Goal: Transaction & Acquisition: Obtain resource

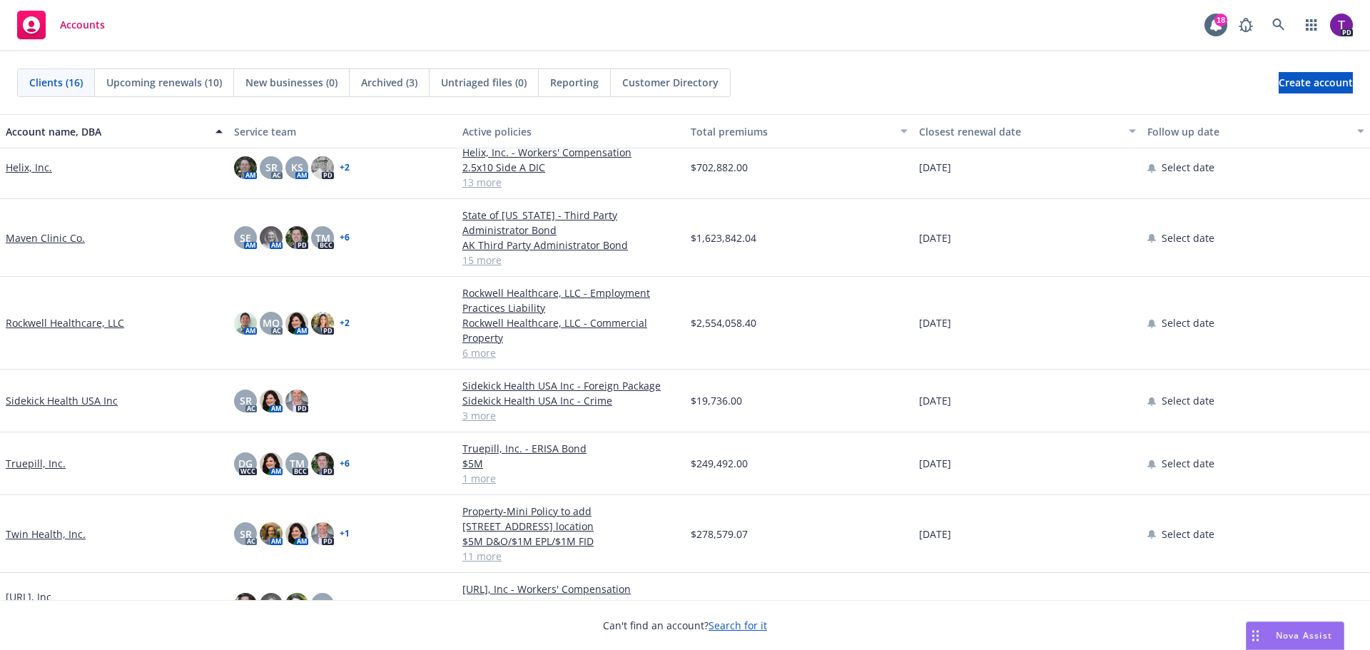
scroll to position [569, 0]
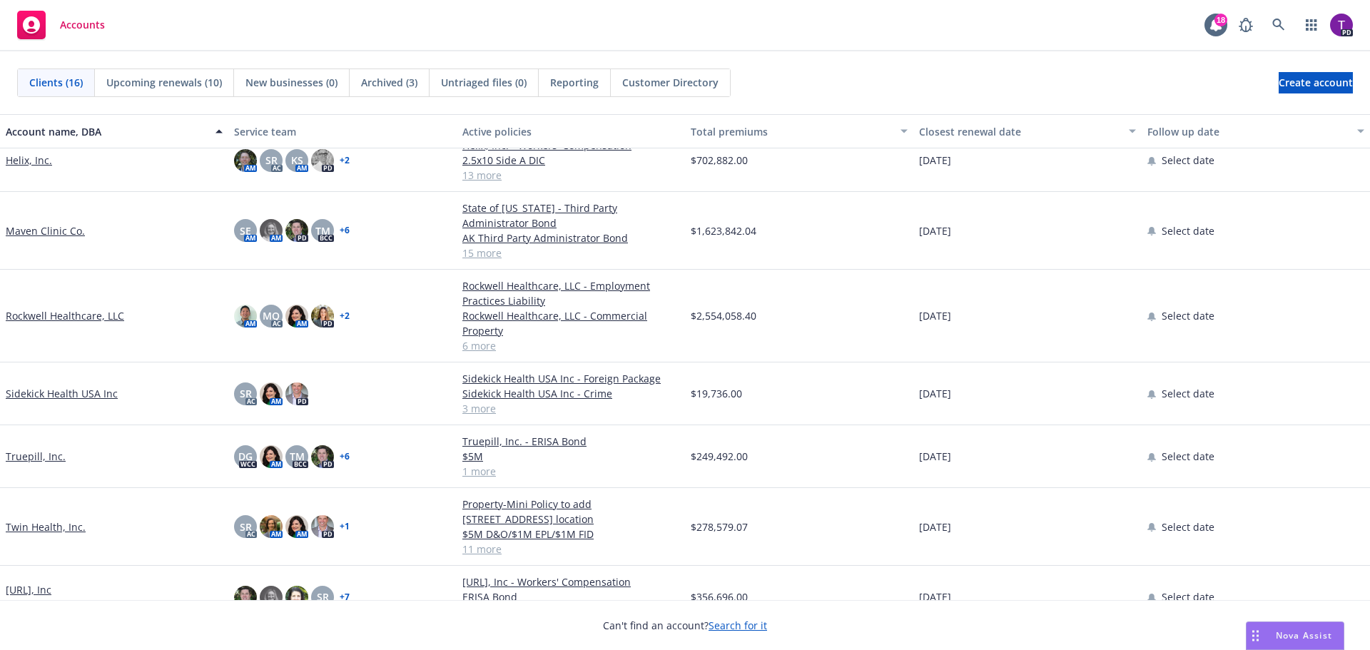
click at [45, 519] on link "Twin Health, Inc." at bounding box center [46, 526] width 80 height 15
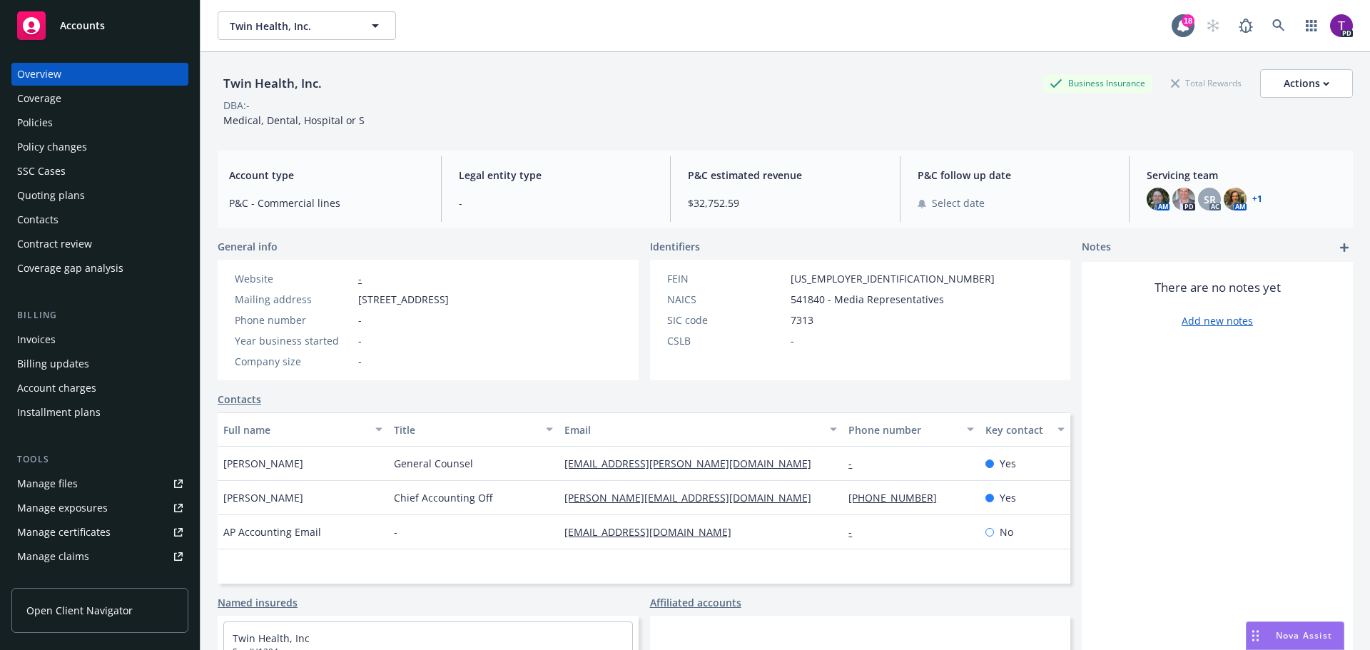
click at [32, 127] on div "Policies" at bounding box center [35, 122] width 36 height 23
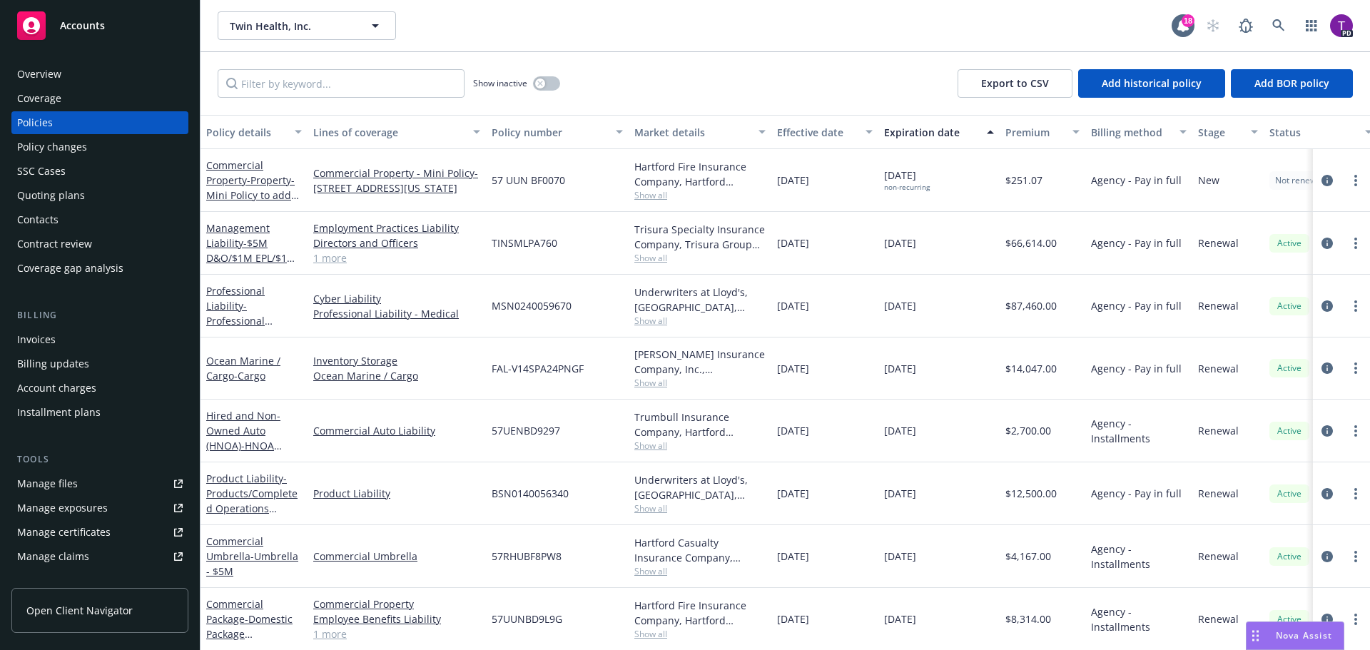
click at [84, 484] on link "Manage files" at bounding box center [99, 483] width 177 height 23
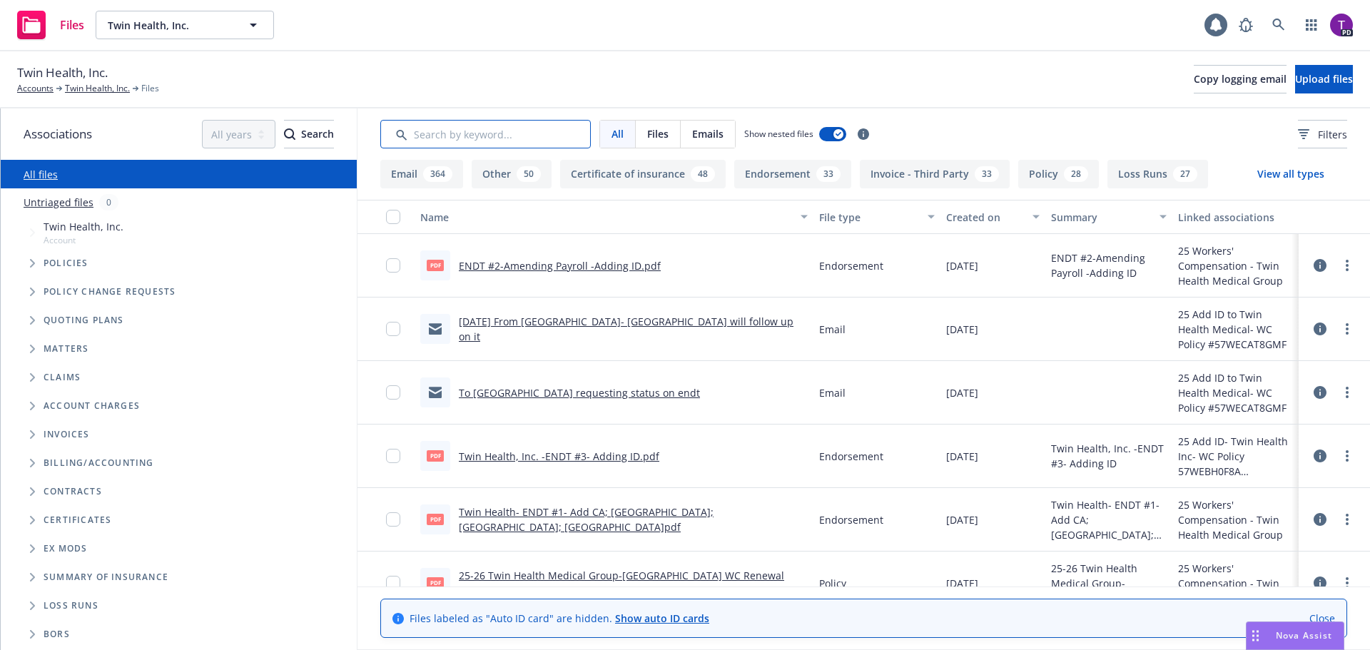
click at [434, 133] on input "Search by keyword..." at bounding box center [485, 134] width 210 height 29
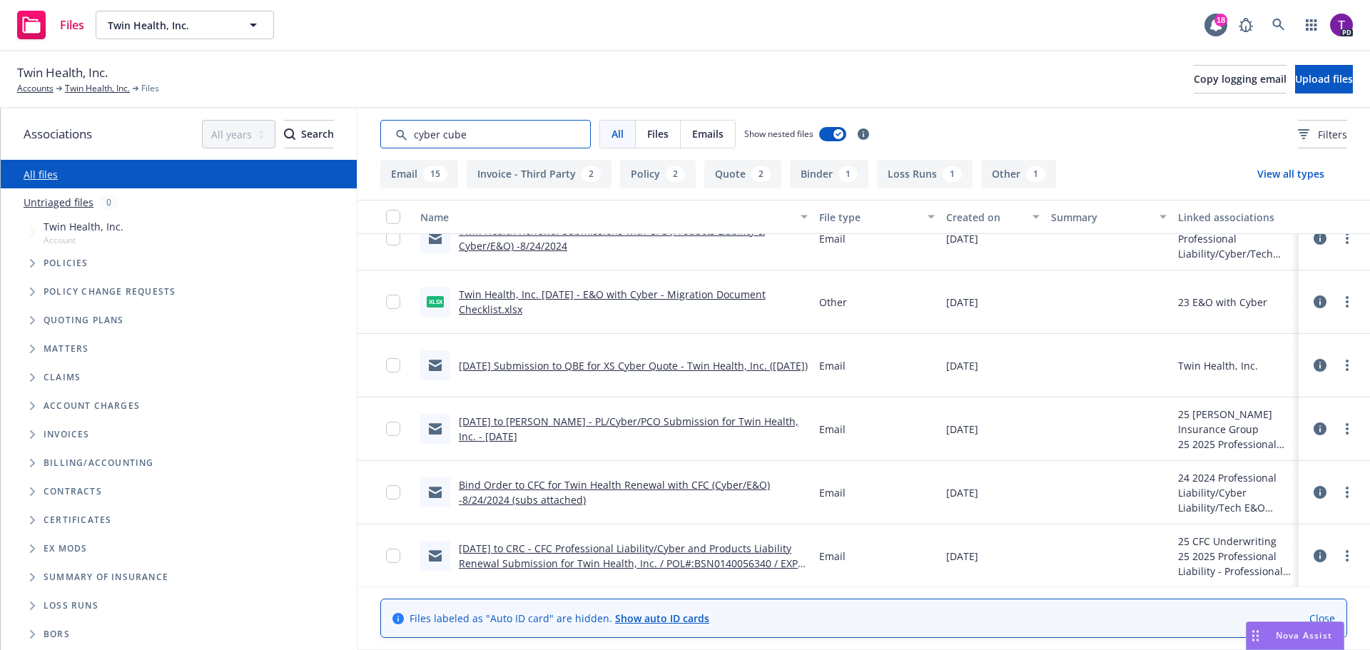
scroll to position [1159, 0]
type input "cyber cube"
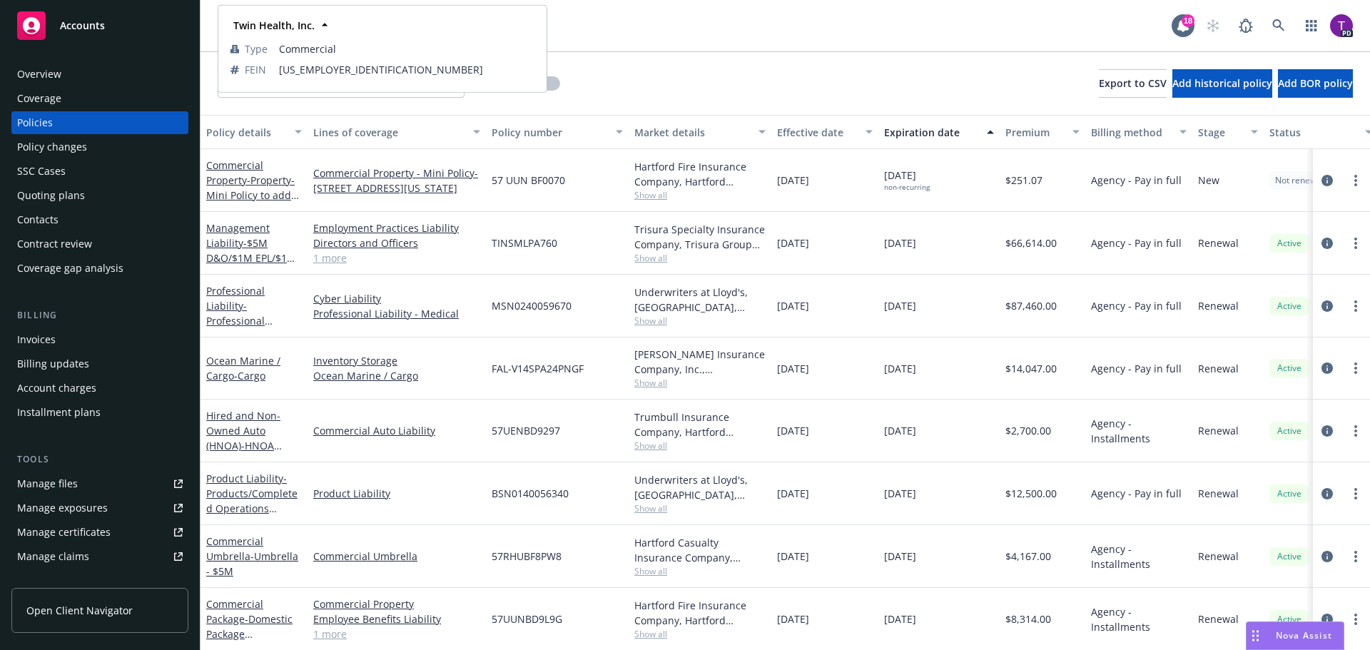
click at [738, 30] on div "Twin Health, Inc. Twin Health, Inc. Twin Health, Inc. Type Commercial FEIN 83-1…" at bounding box center [695, 25] width 954 height 29
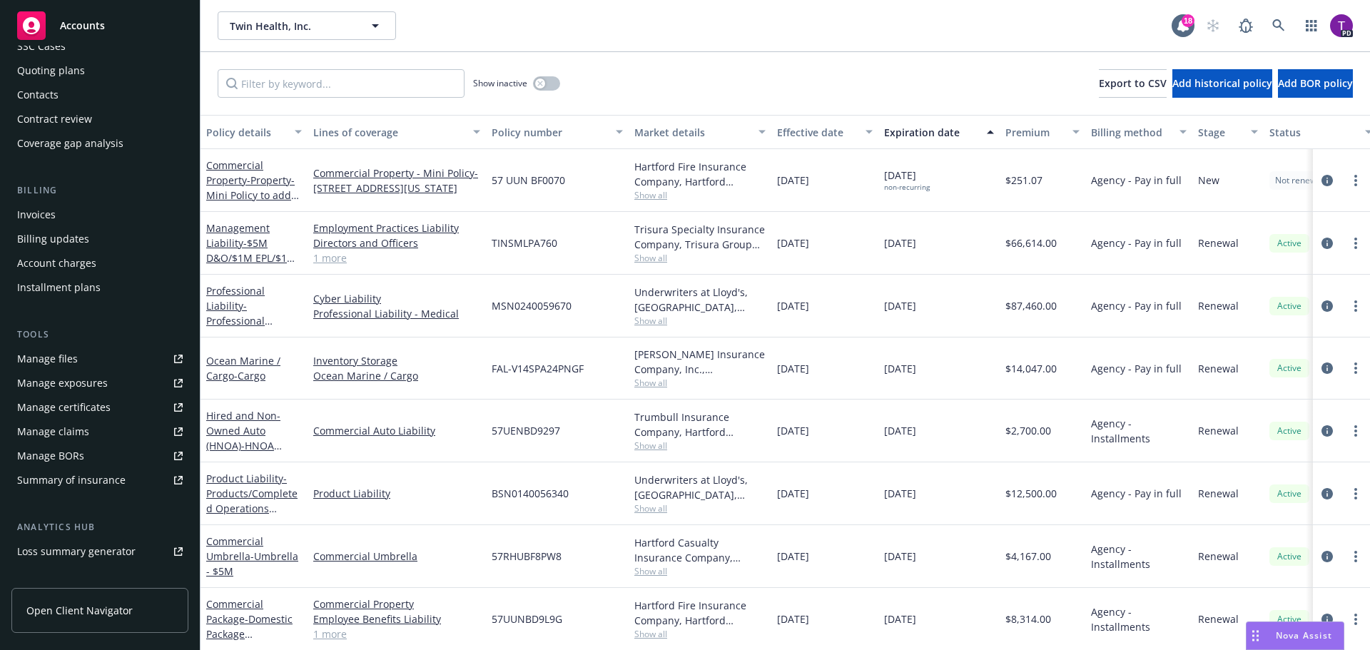
scroll to position [143, 0]
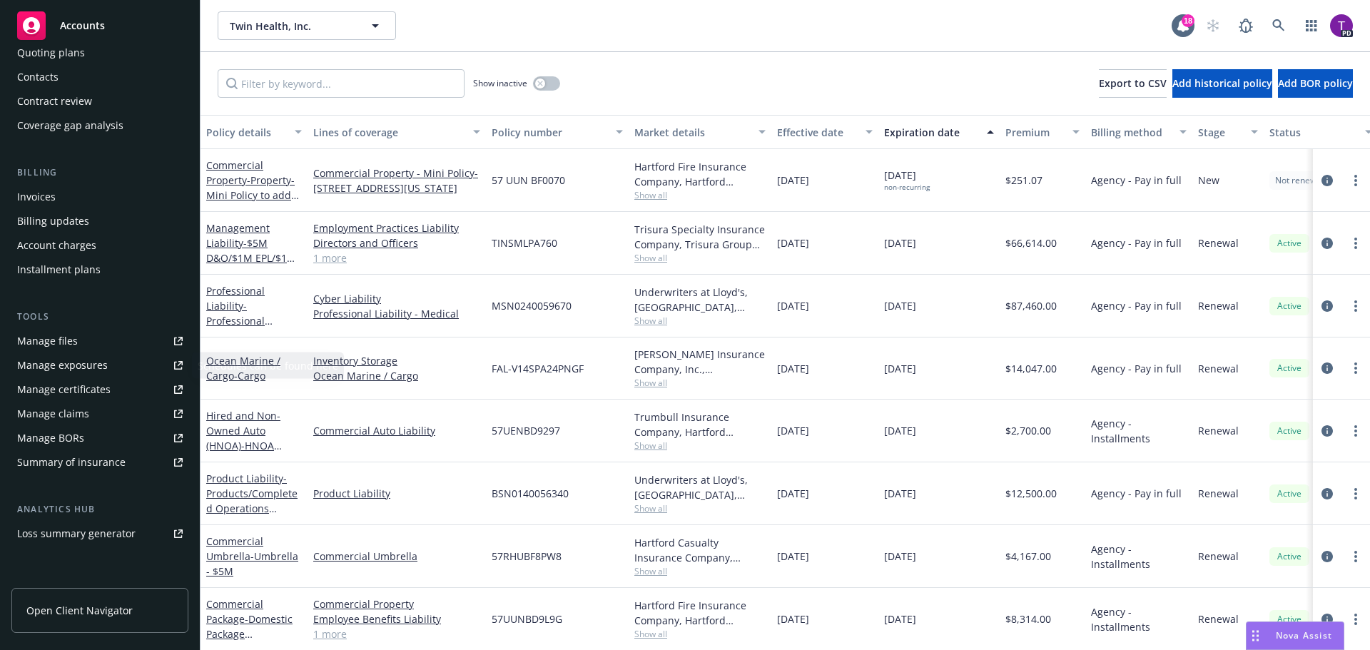
click at [71, 347] on div "Manage files" at bounding box center [47, 341] width 61 height 23
click at [54, 342] on div "Manage files" at bounding box center [47, 341] width 61 height 23
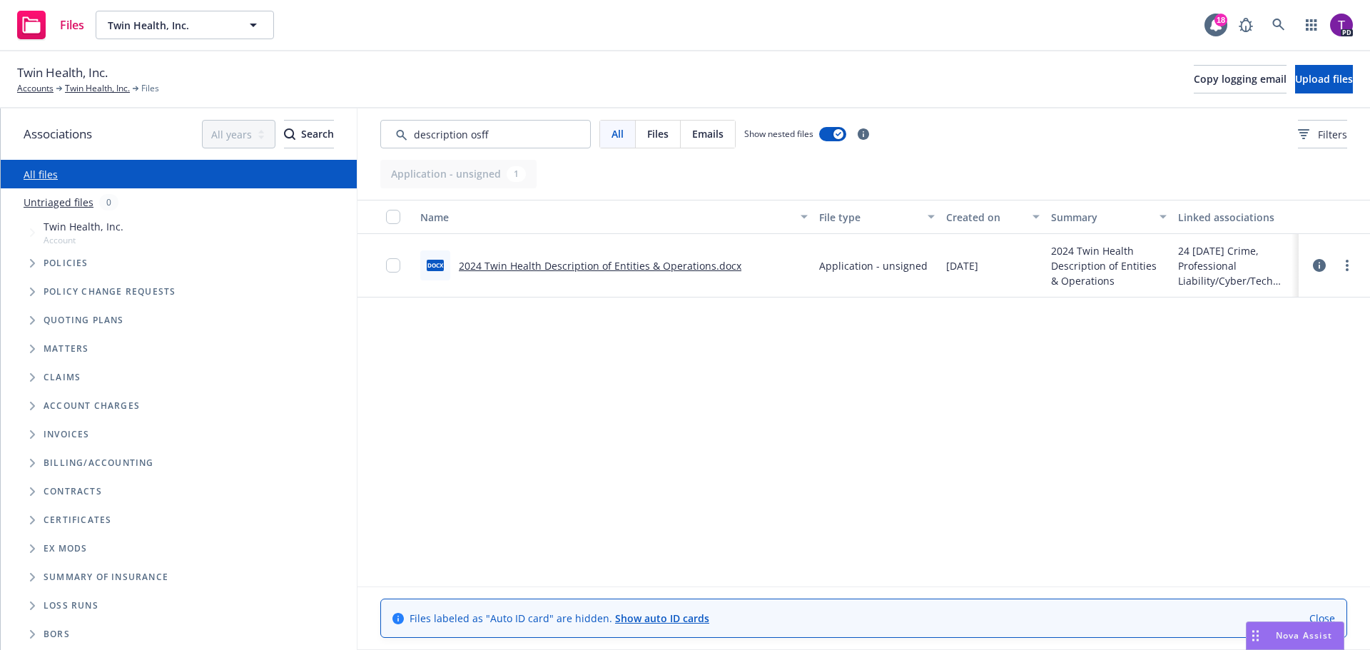
type input "description osff"
click at [624, 258] on div "2024 Twin Health Description of Entities & Operations.docx" at bounding box center [600, 265] width 283 height 15
click at [623, 267] on link "2024 Twin Health Description of Entities & Operations.docx" at bounding box center [600, 266] width 283 height 14
click at [47, 175] on link "All files" at bounding box center [41, 175] width 34 height 14
drag, startPoint x: 526, startPoint y: 129, endPoint x: 400, endPoint y: 154, distance: 128.7
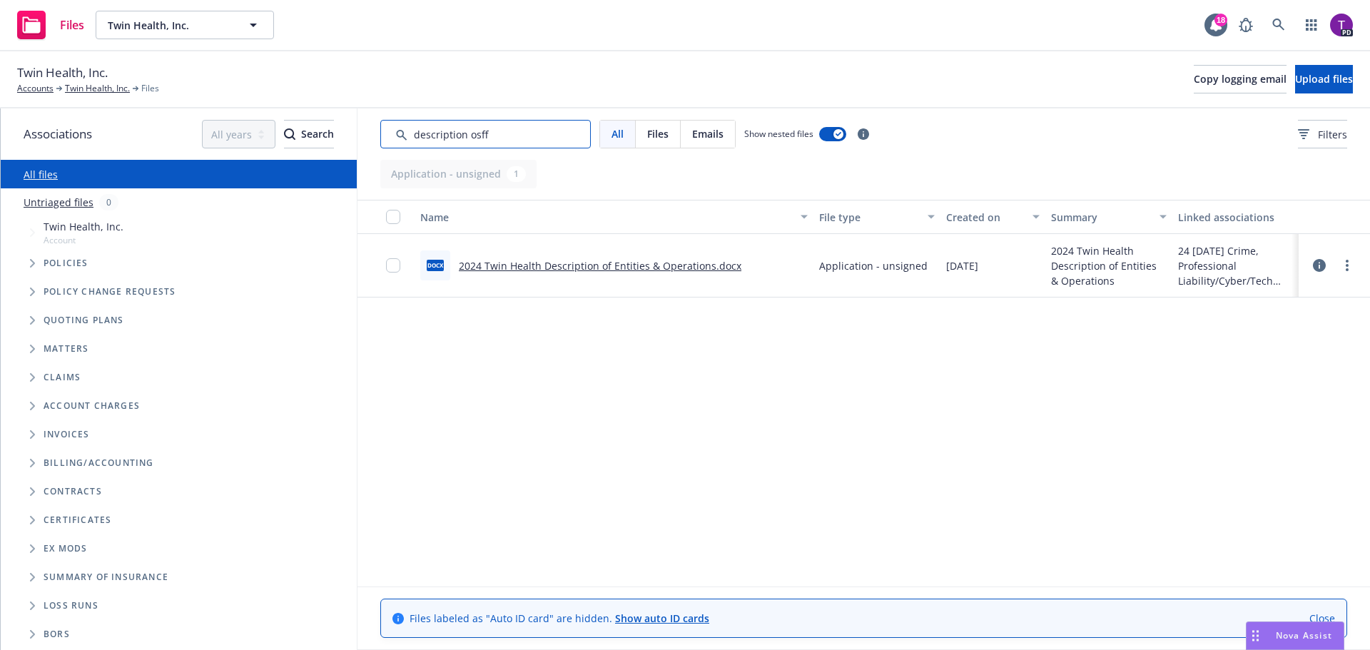
click at [400, 154] on div "All Files Emails Show nested files Filters" at bounding box center [863, 133] width 1012 height 51
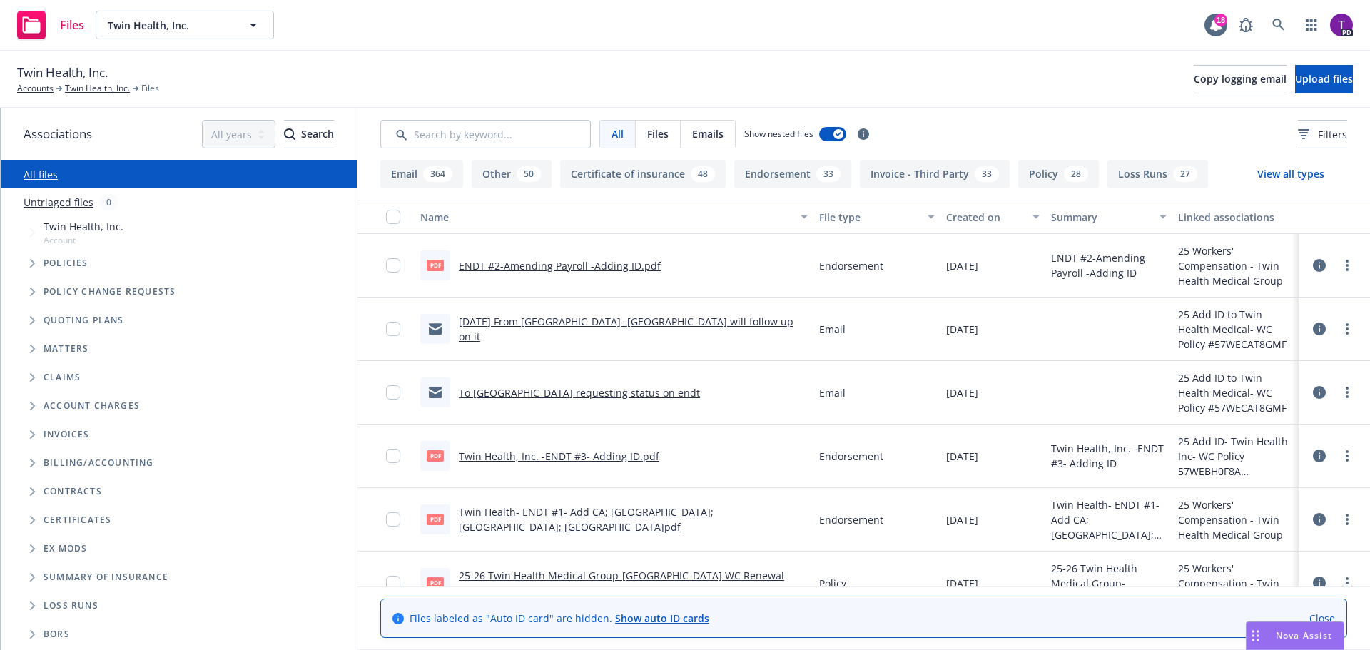
click at [1311, 628] on div "Nova Assist" at bounding box center [1294, 635] width 97 height 27
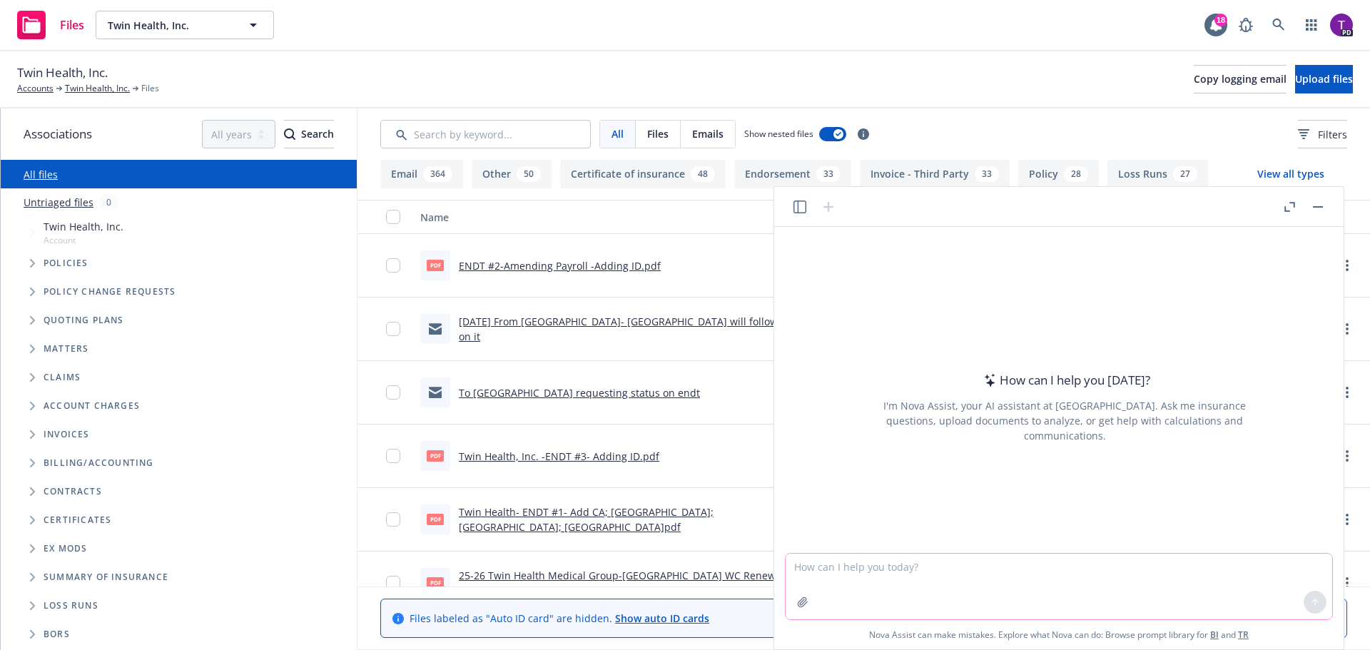
click at [894, 566] on textarea at bounding box center [1058, 587] width 546 height 66
type textarea "p"
type textarea "what is the percentage decrease from $154,000 to $140,000?"
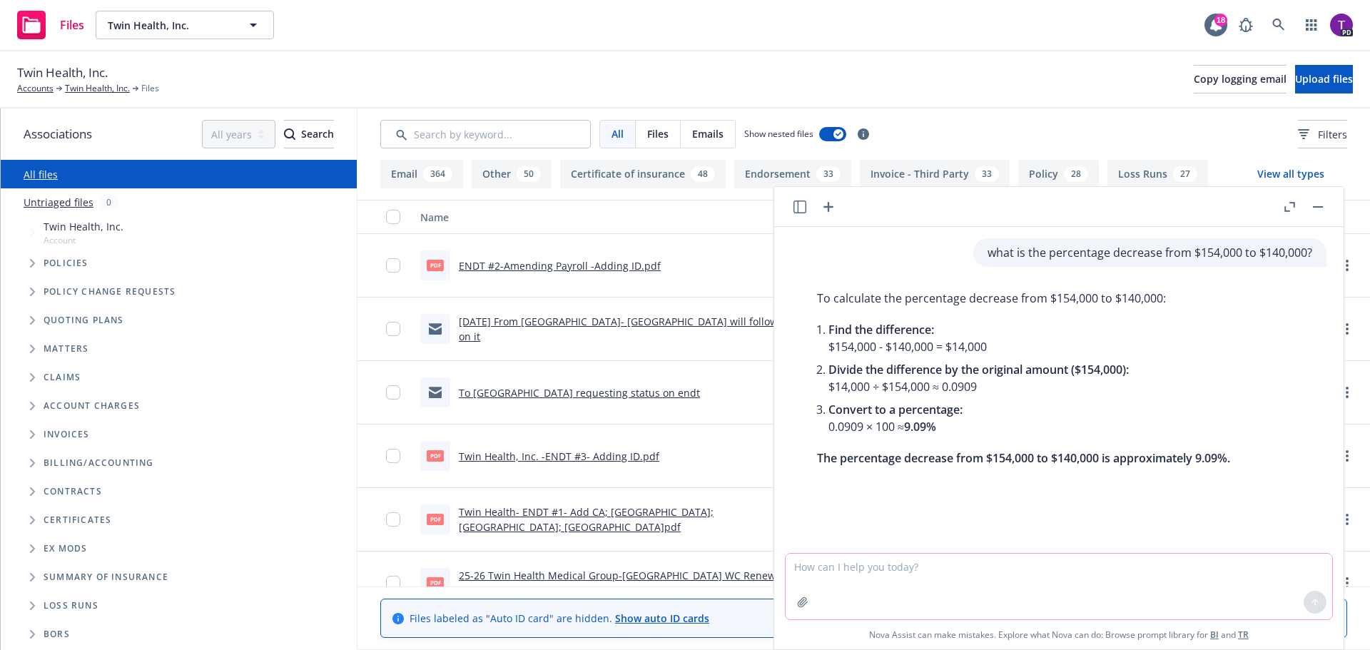
click at [924, 582] on textarea at bounding box center [1058, 587] width 546 height 66
type textarea "w"
type textarea "What is the percentage decrease from $163,000 to $147,000?"
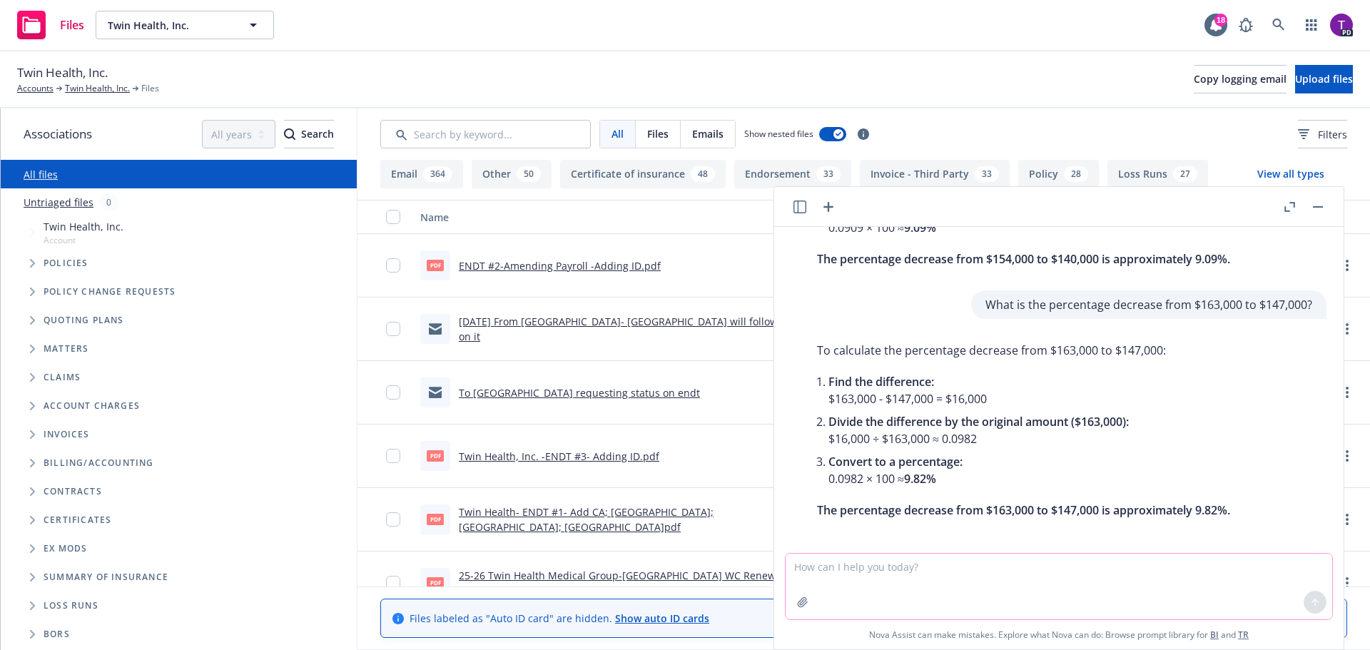
scroll to position [205, 0]
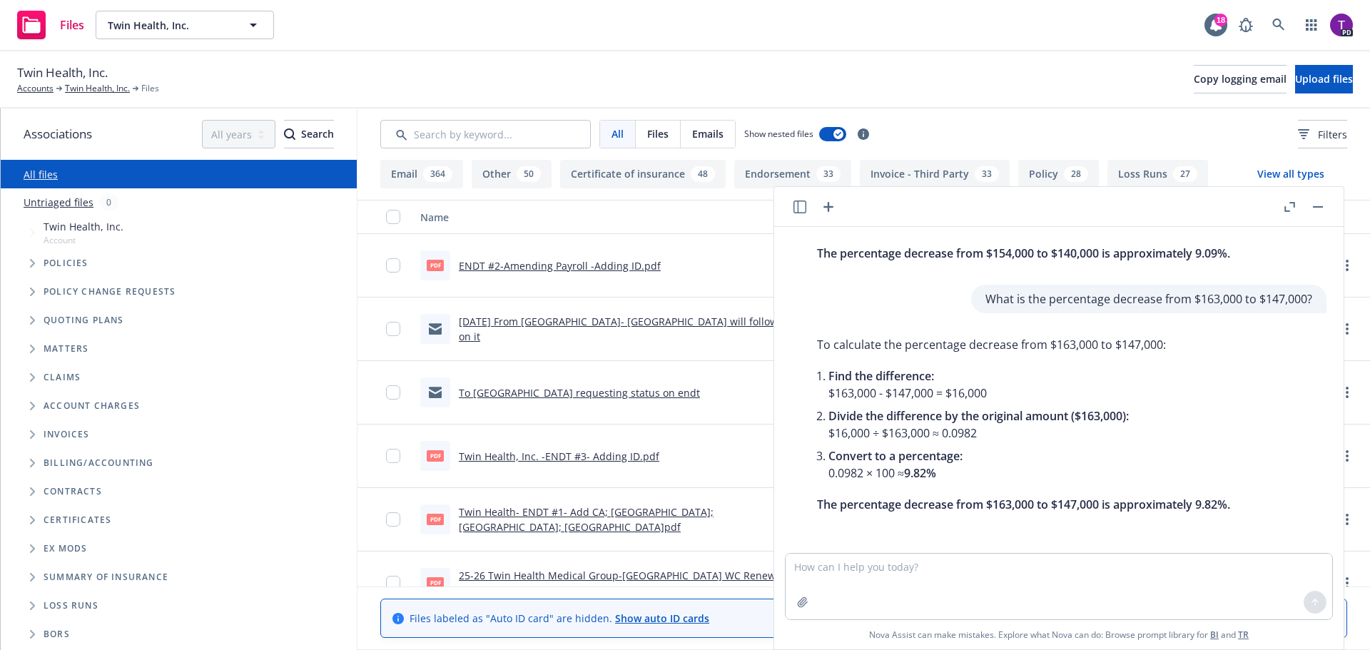
click at [1313, 206] on rect "button" at bounding box center [1318, 206] width 10 height 1
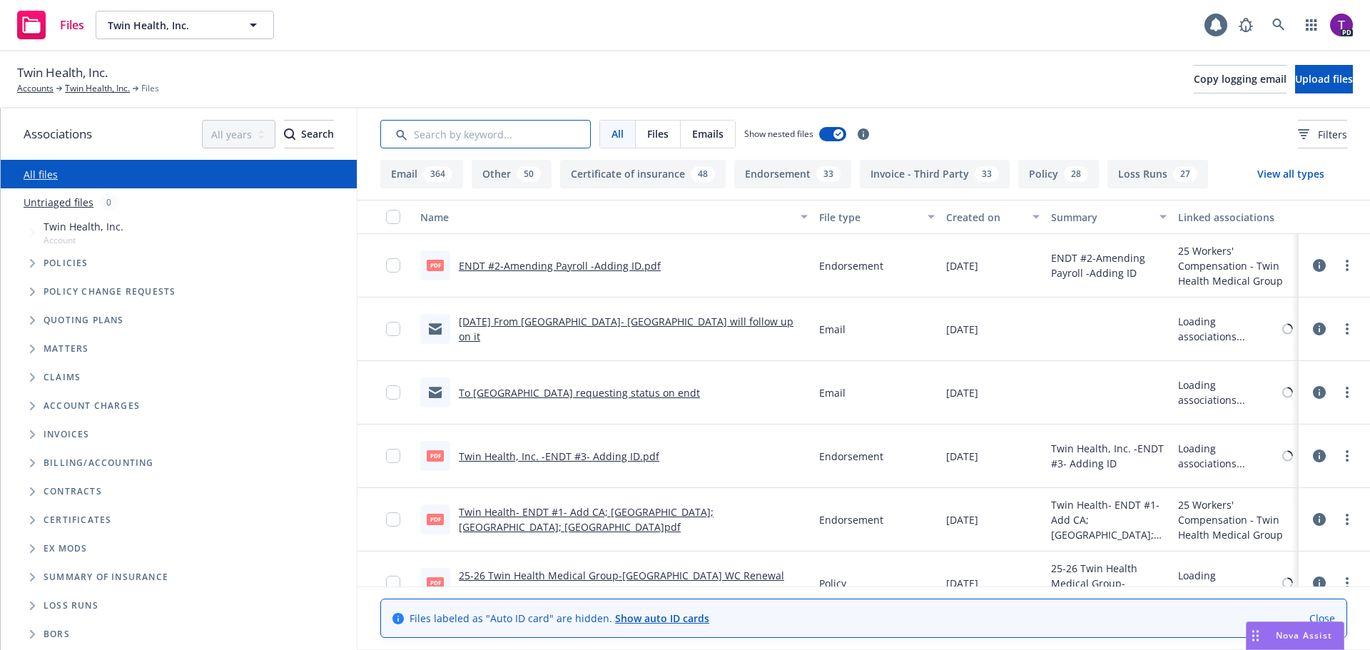
click at [519, 126] on input "Search by keyword..." at bounding box center [485, 134] width 210 height 29
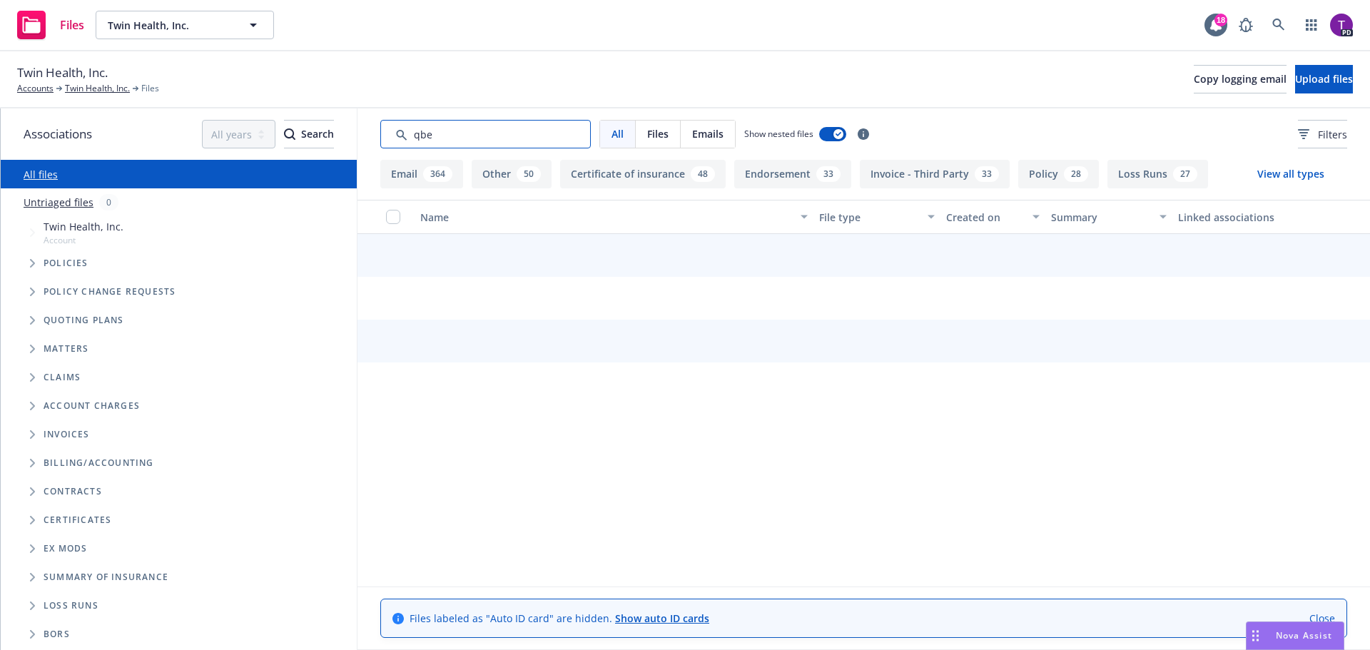
type input "qbe"
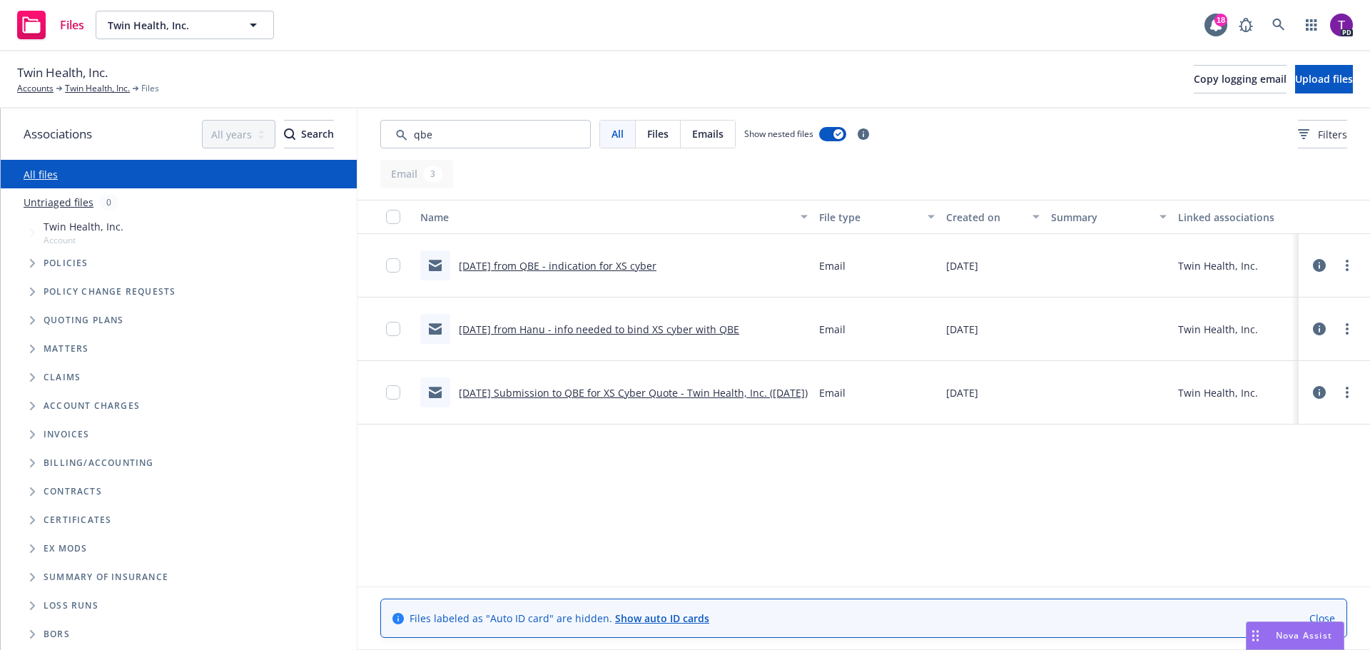
click at [568, 265] on link "[DATE] from QBE - indication for XS cyber" at bounding box center [558, 266] width 198 height 14
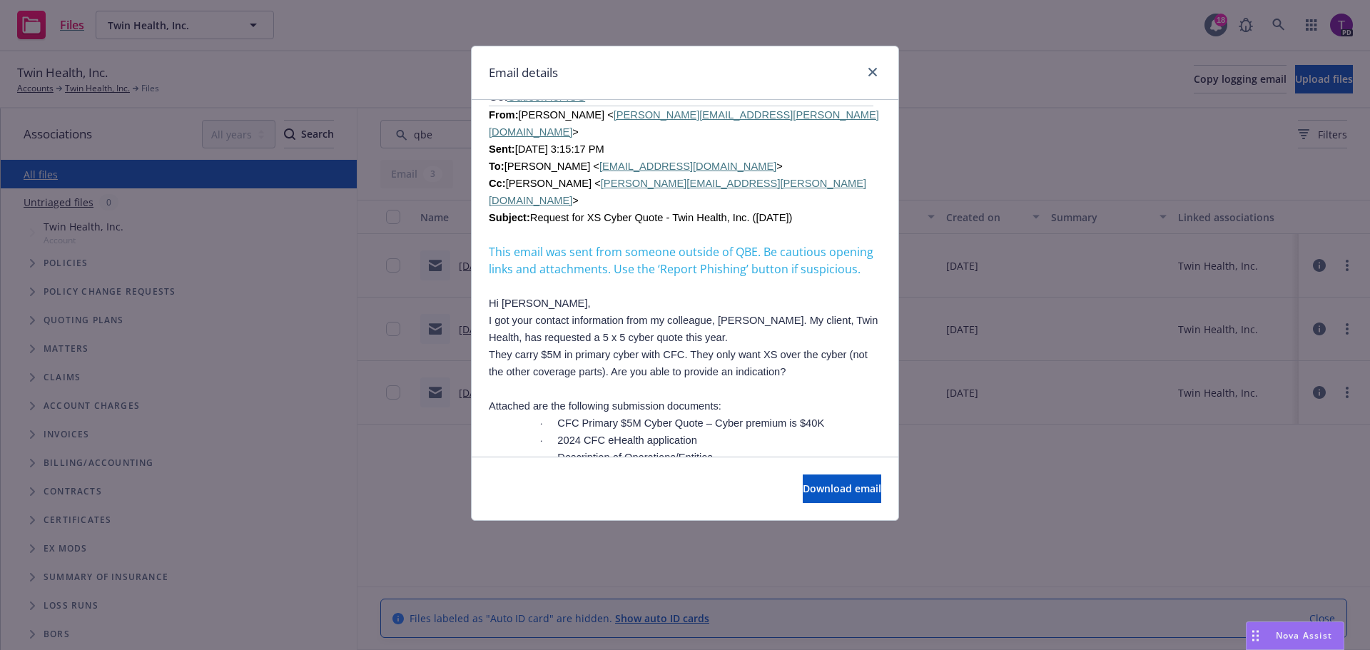
scroll to position [357, 0]
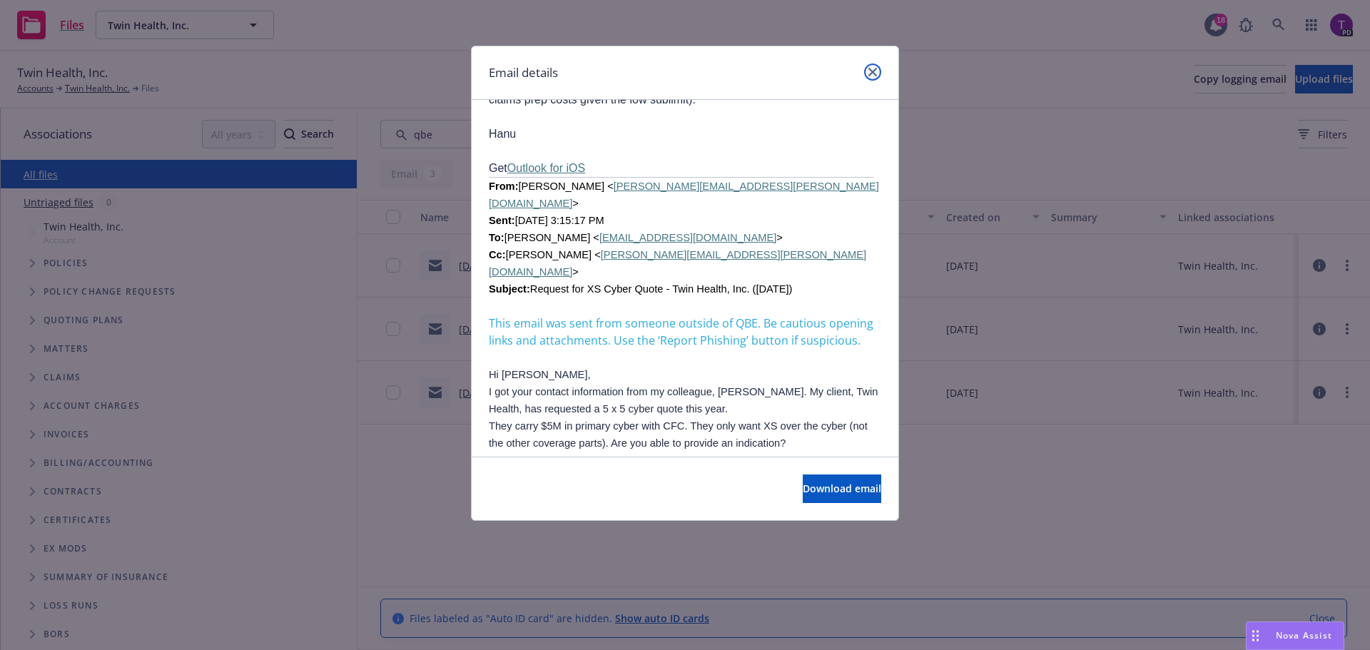
click at [875, 71] on icon "close" at bounding box center [872, 72] width 9 height 9
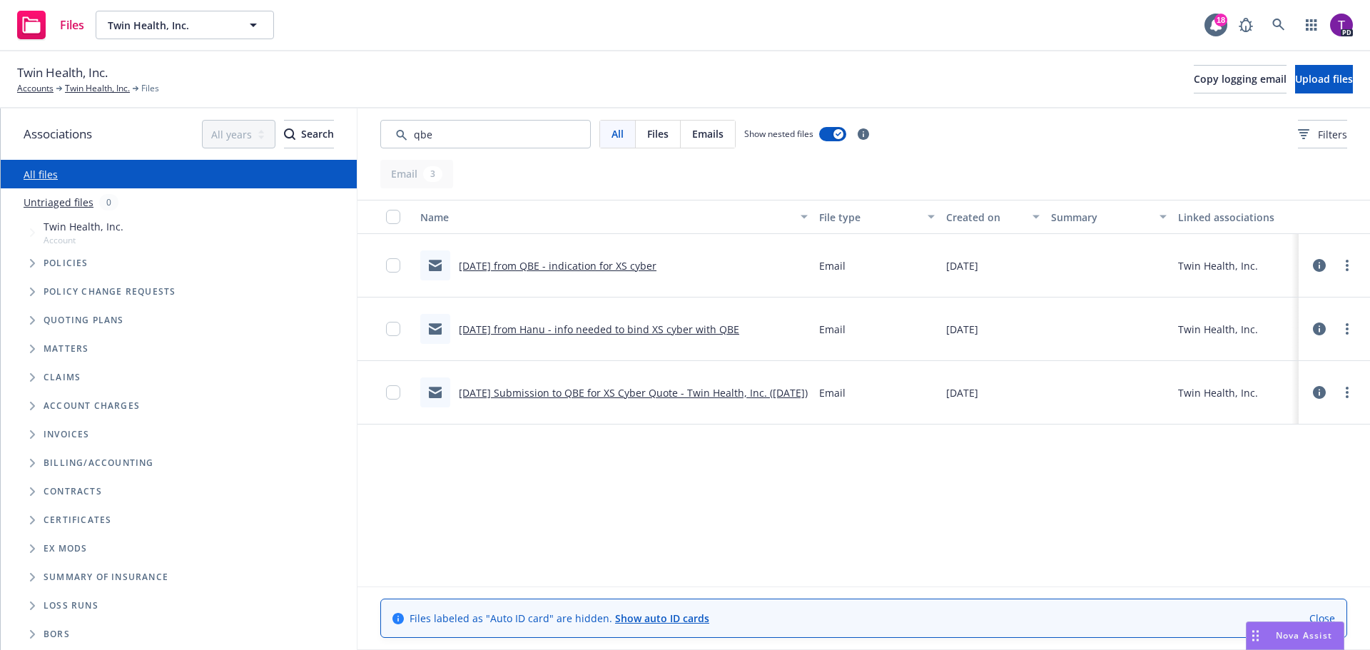
click at [643, 393] on link "[DATE] Submission to QBE for XS Cyber Quote - Twin Health, Inc. ([DATE])" at bounding box center [633, 393] width 349 height 14
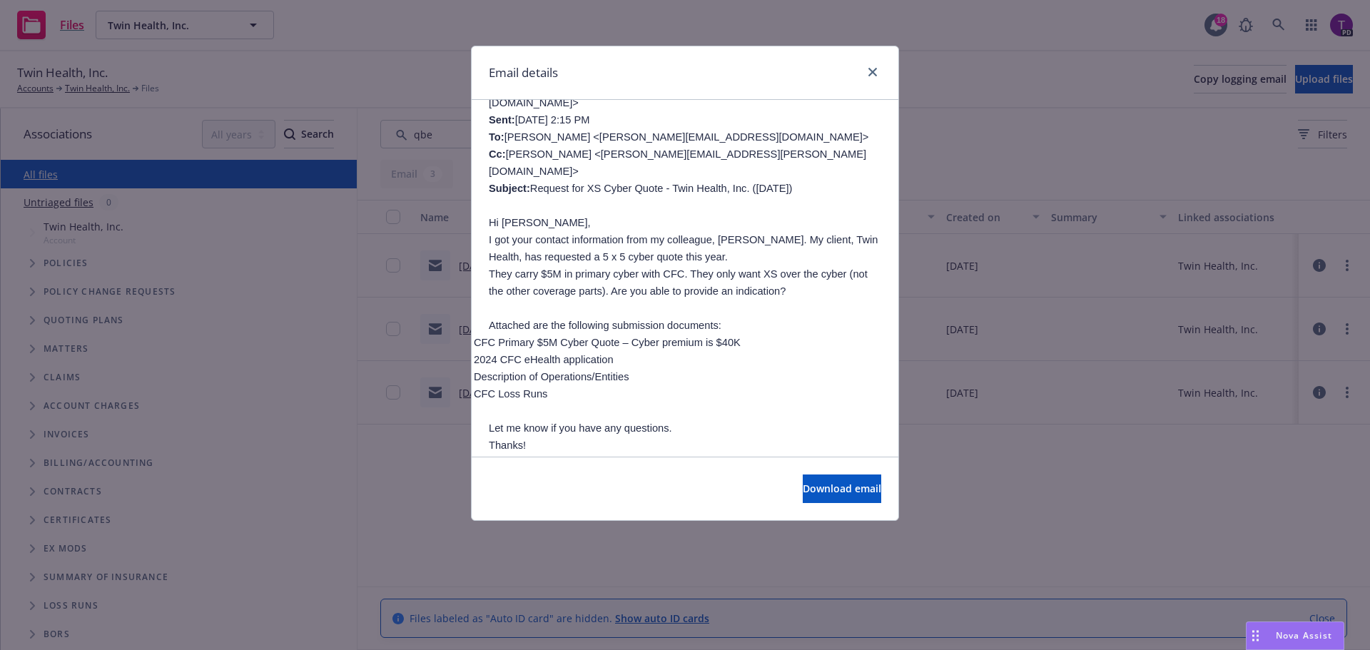
scroll to position [143, 0]
click at [871, 71] on icon "close" at bounding box center [872, 72] width 9 height 9
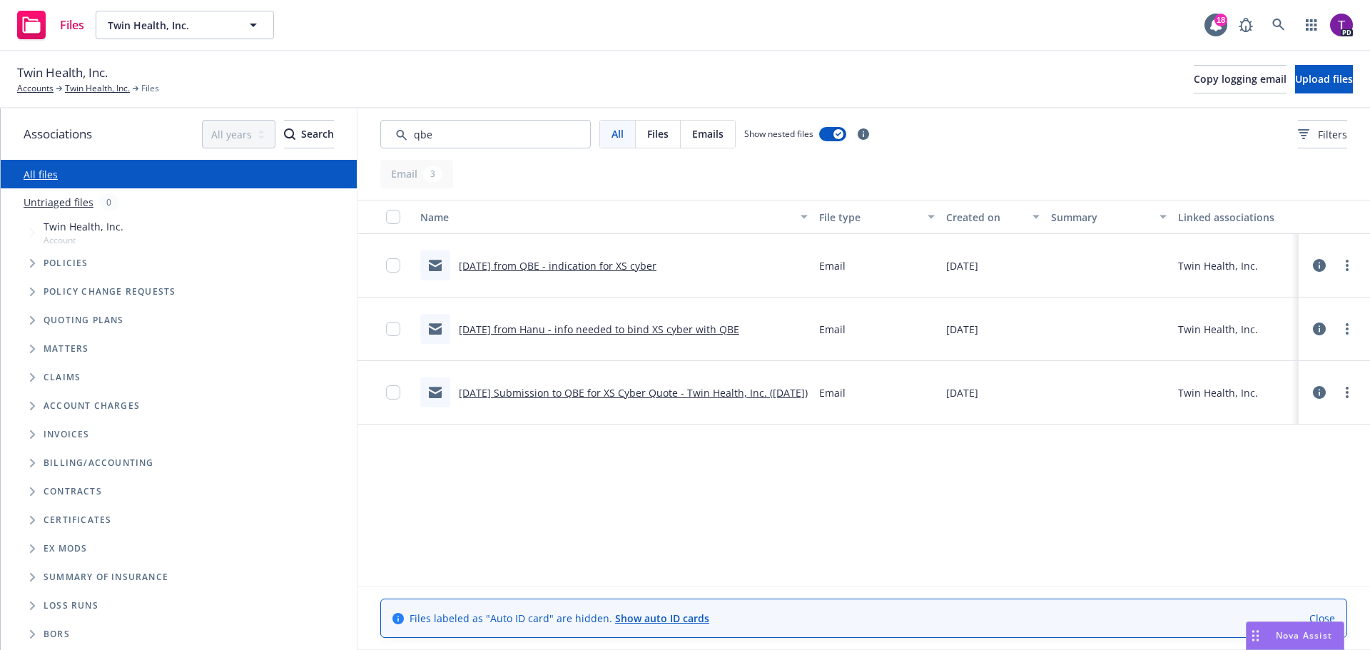
click at [594, 265] on link "[DATE] from QBE - indication for XS cyber" at bounding box center [558, 266] width 198 height 14
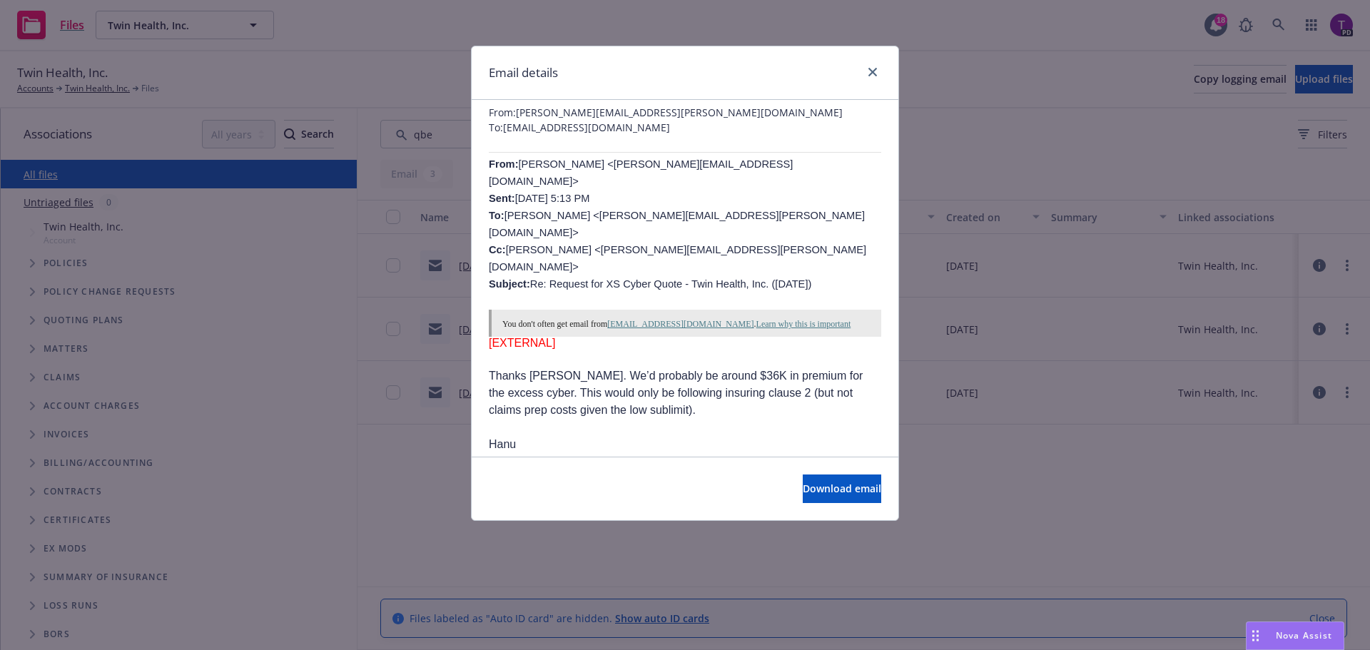
scroll to position [71, 0]
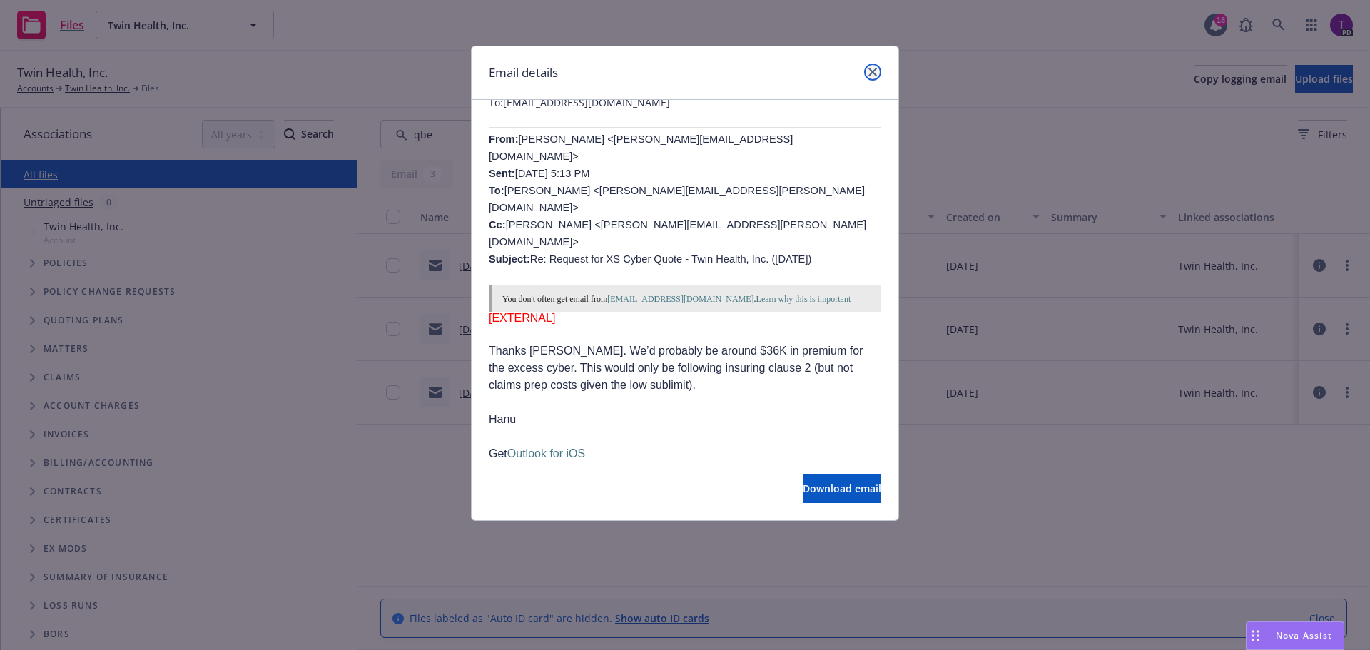
click at [874, 73] on icon "close" at bounding box center [872, 72] width 9 height 9
